Goal: Task Accomplishment & Management: Complete application form

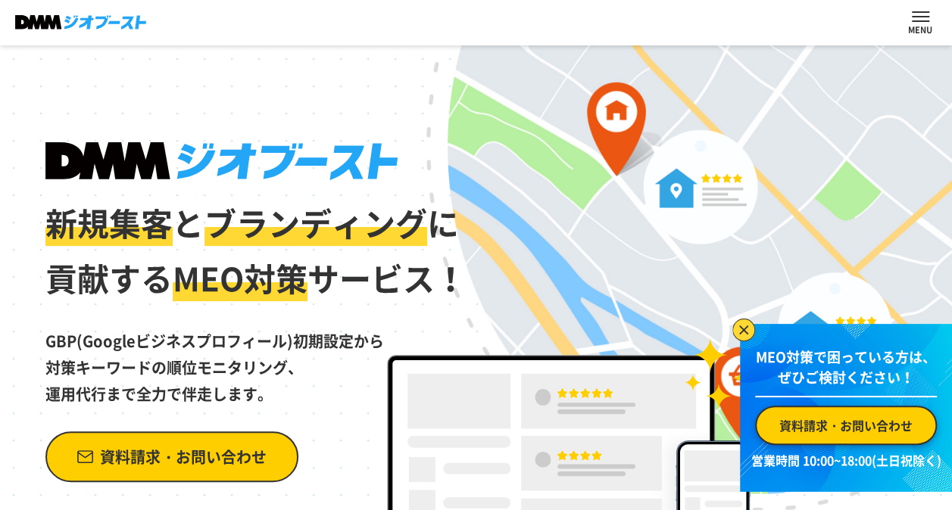
click at [204, 441] on link "資料請求・お問い合わせ" at bounding box center [171, 457] width 253 height 51
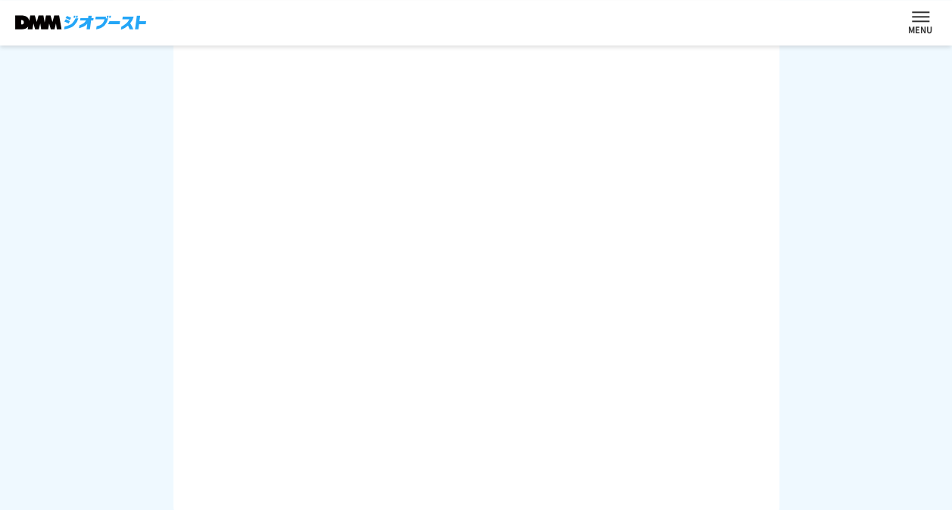
scroll to position [757, 0]
